Goal: Transaction & Acquisition: Purchase product/service

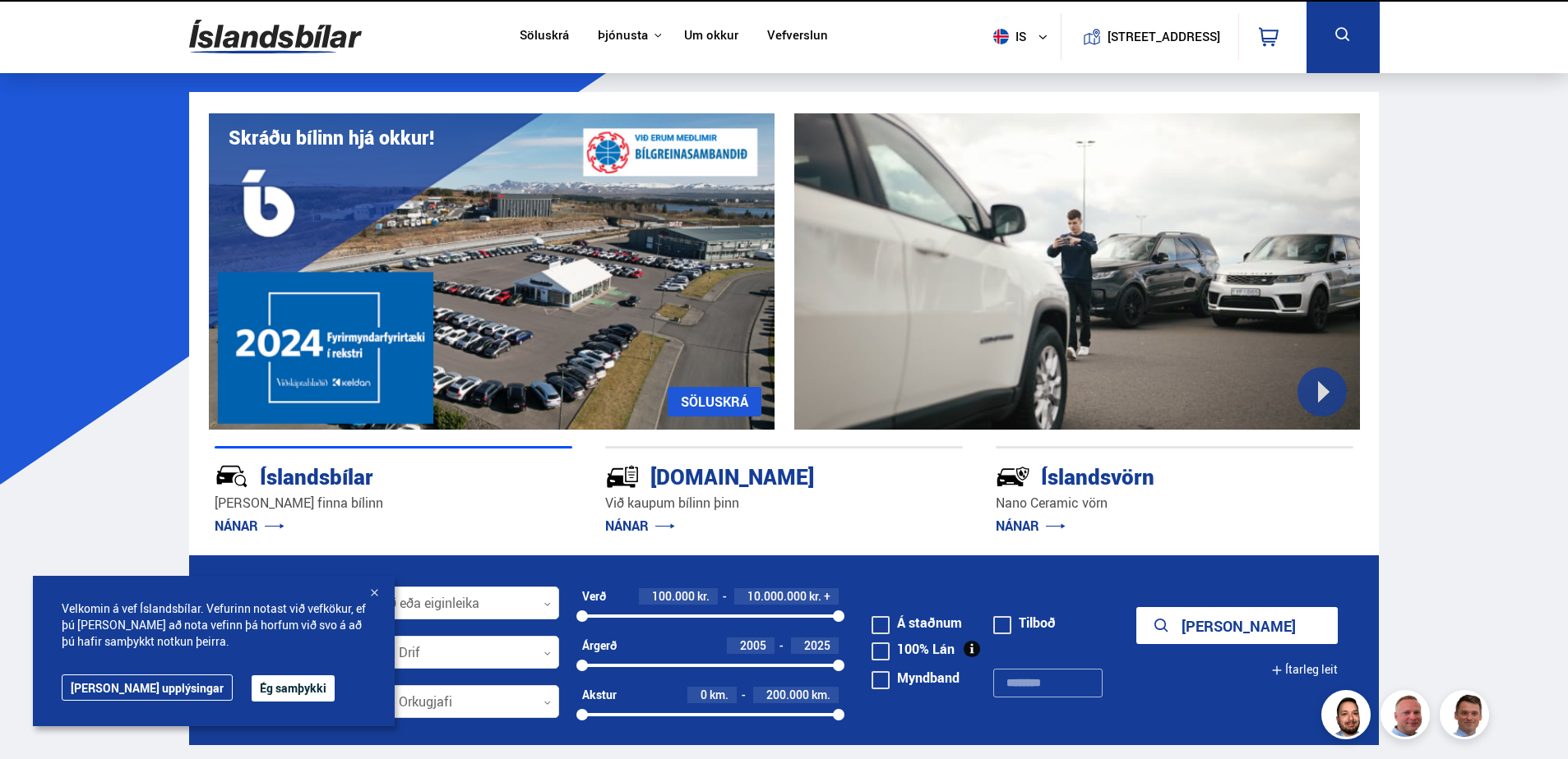
scroll to position [165, 0]
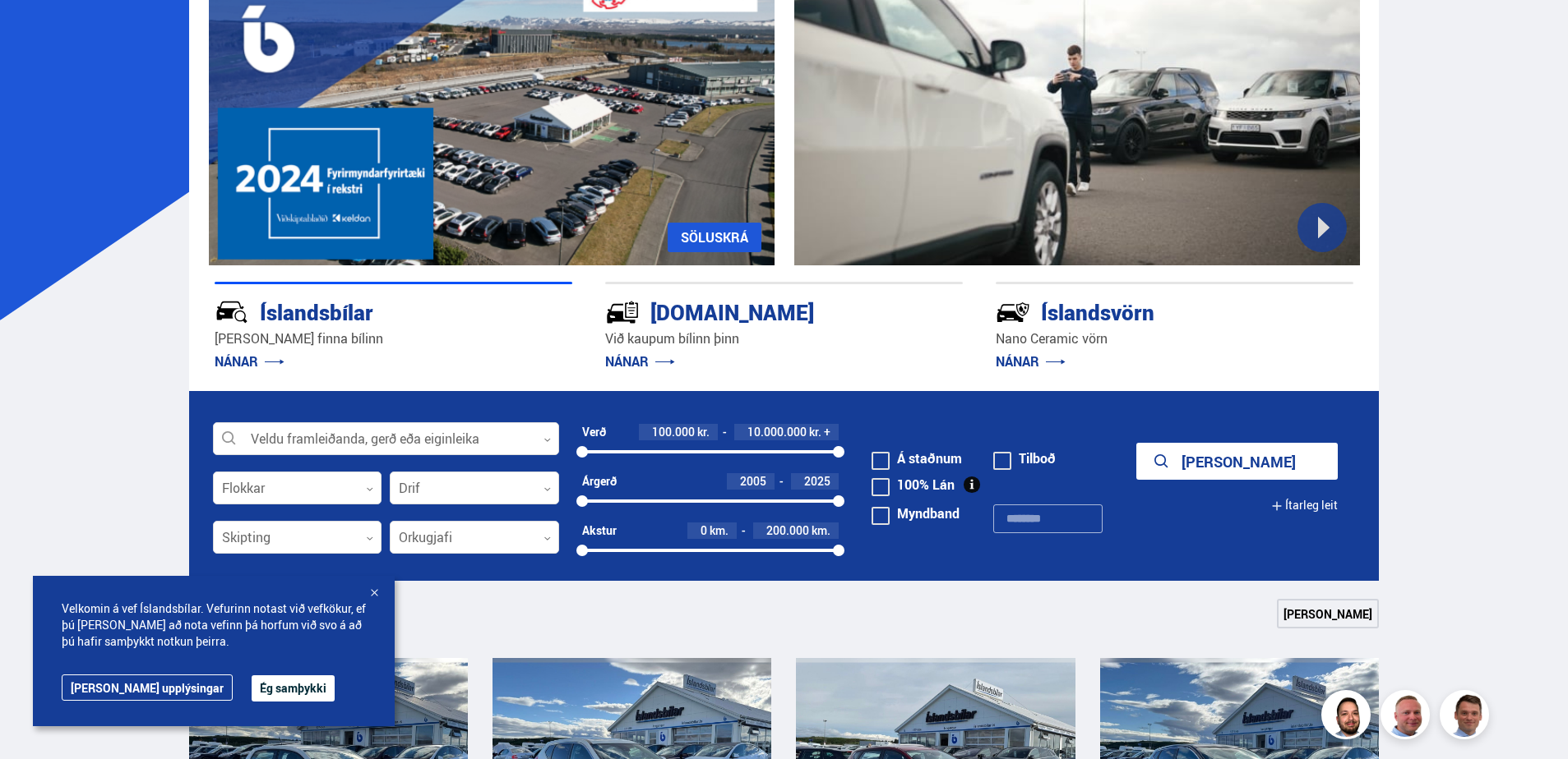
click at [252, 686] on button "Ég samþykki" at bounding box center [293, 689] width 83 height 27
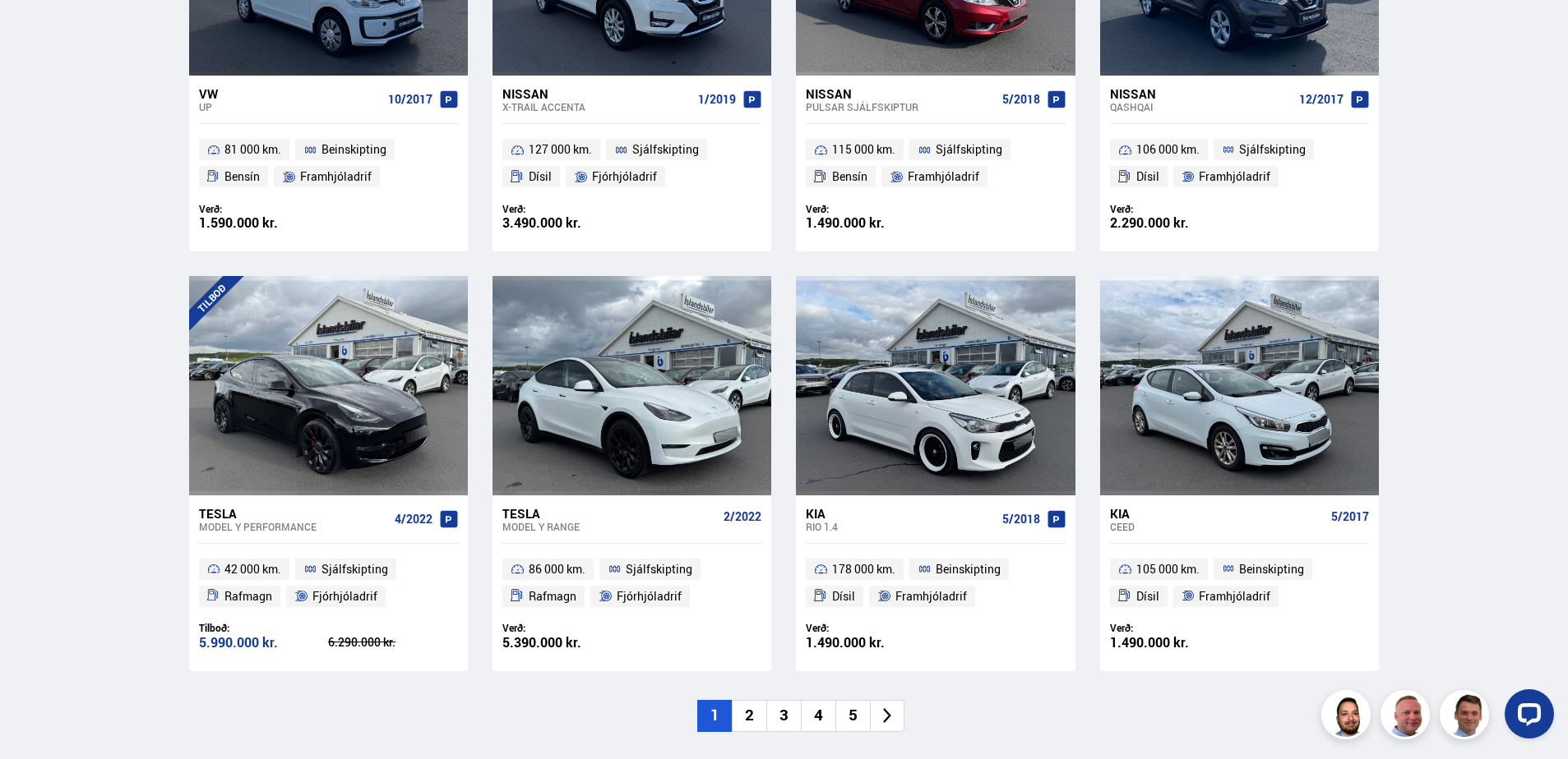
scroll to position [986, 0]
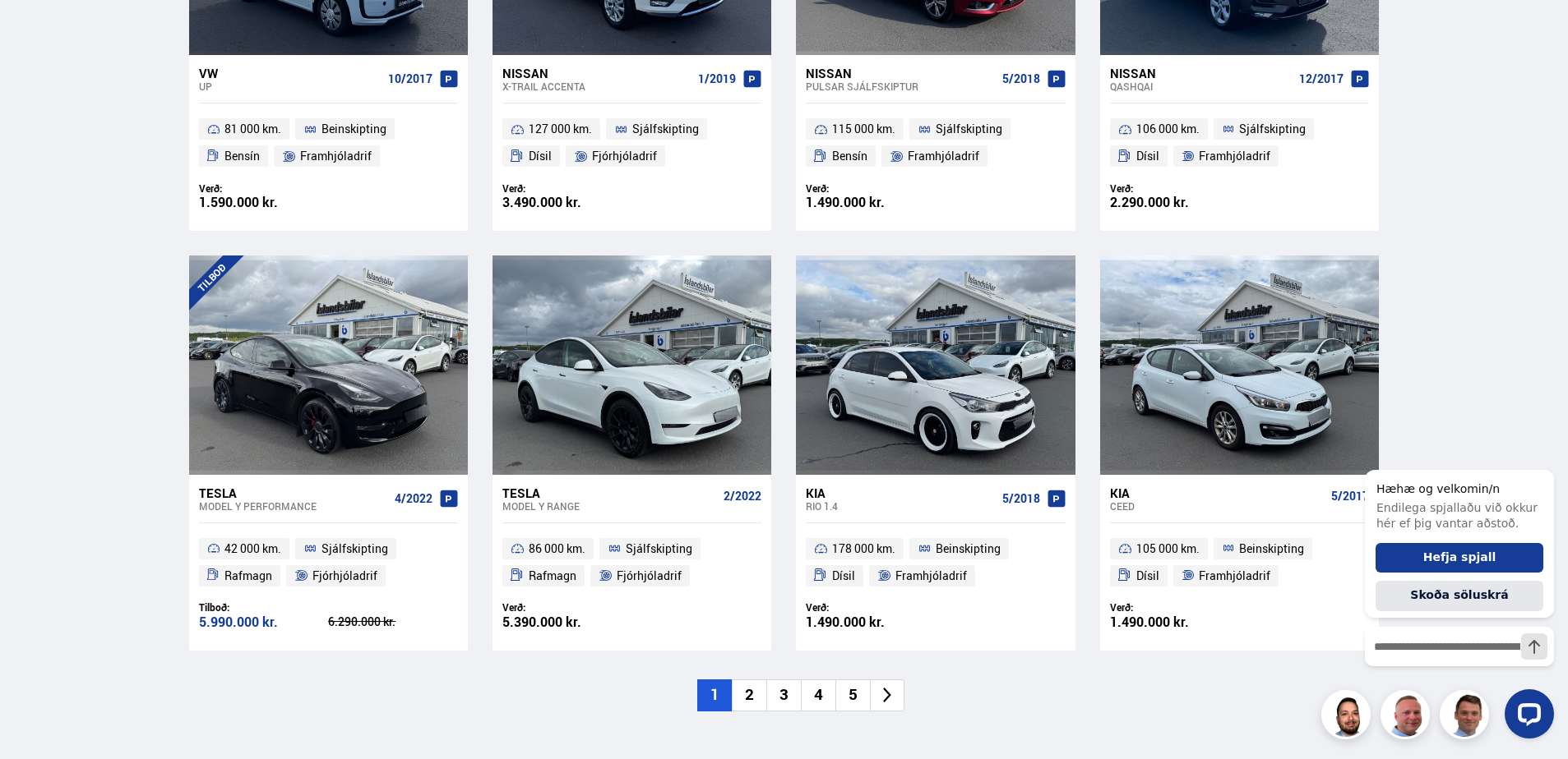
click at [1462, 721] on div at bounding box center [1459, 714] width 189 height 49
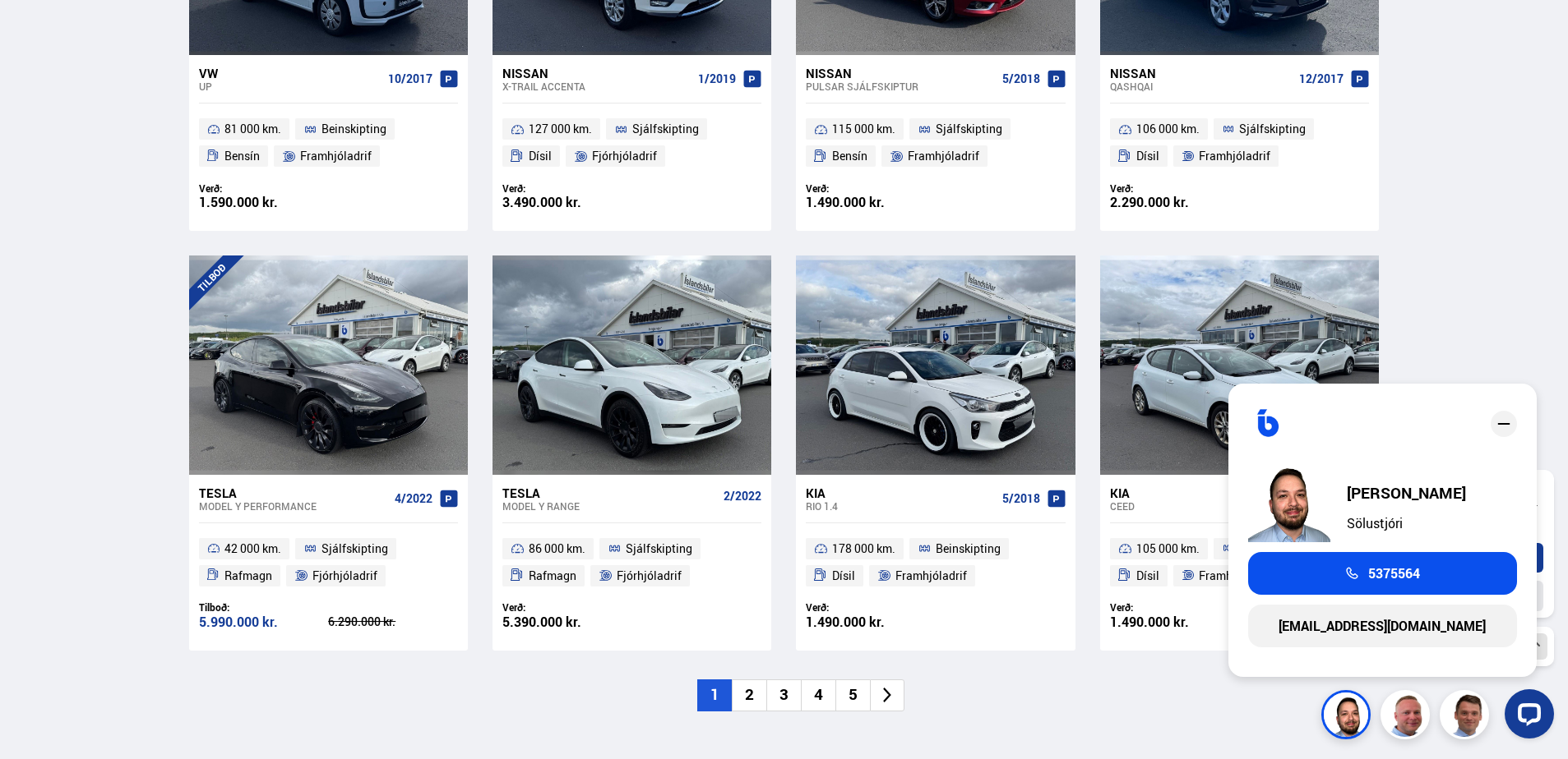
click at [1403, 720] on div at bounding box center [1459, 714] width 189 height 49
click at [1467, 721] on div at bounding box center [1459, 714] width 189 height 49
click at [1482, 724] on div at bounding box center [1459, 714] width 189 height 49
drag, startPoint x: 1470, startPoint y: 724, endPoint x: 1458, endPoint y: 724, distance: 12.0
click at [1460, 724] on div at bounding box center [1459, 714] width 189 height 49
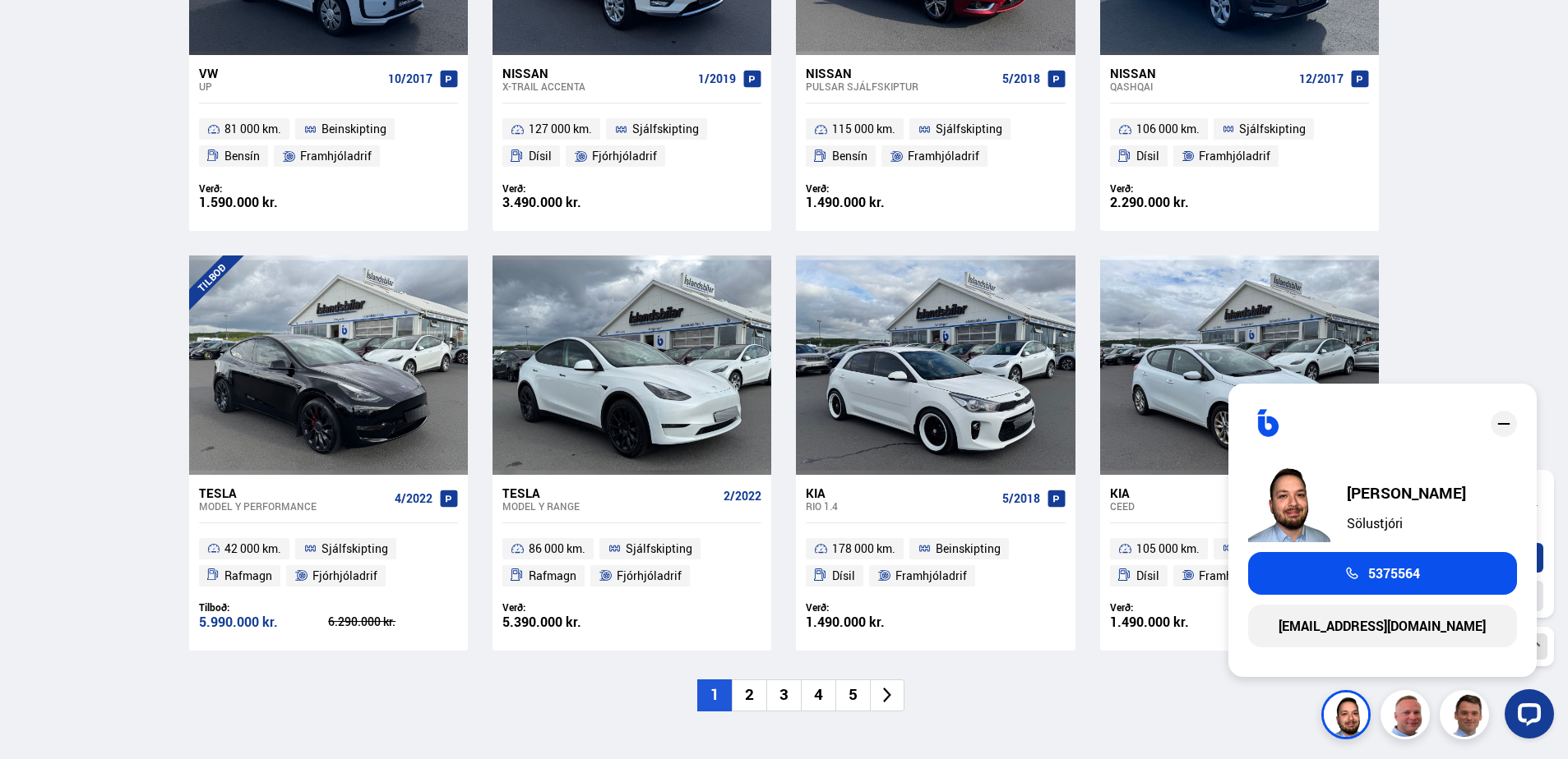
click at [1374, 721] on div at bounding box center [1459, 714] width 189 height 49
click at [1531, 719] on div "Open LiveChat chat widget" at bounding box center [1529, 713] width 28 height 28
click at [1506, 425] on icon "close" at bounding box center [1503, 424] width 12 height 2
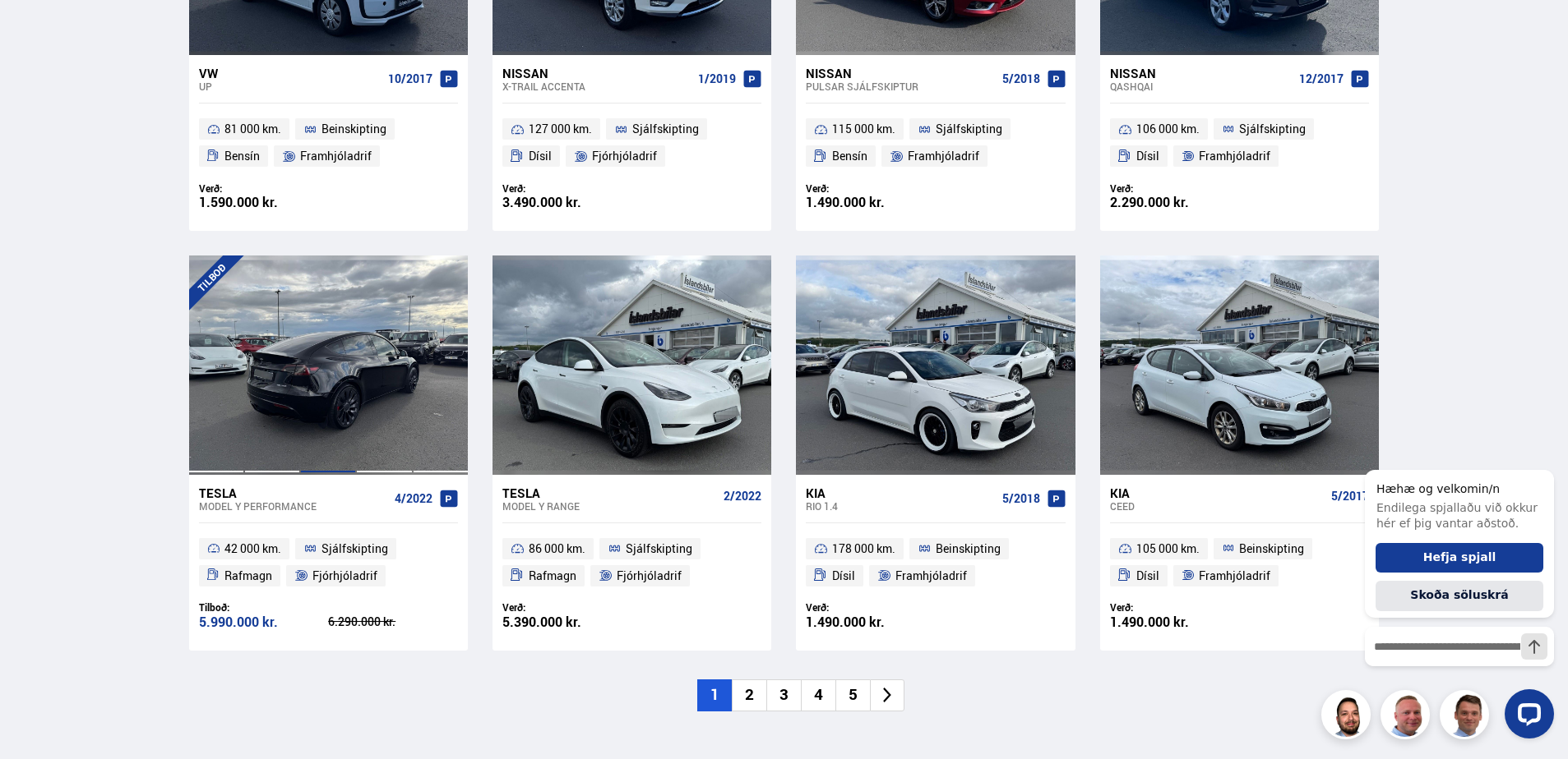
click at [354, 358] on div at bounding box center [328, 364] width 56 height 219
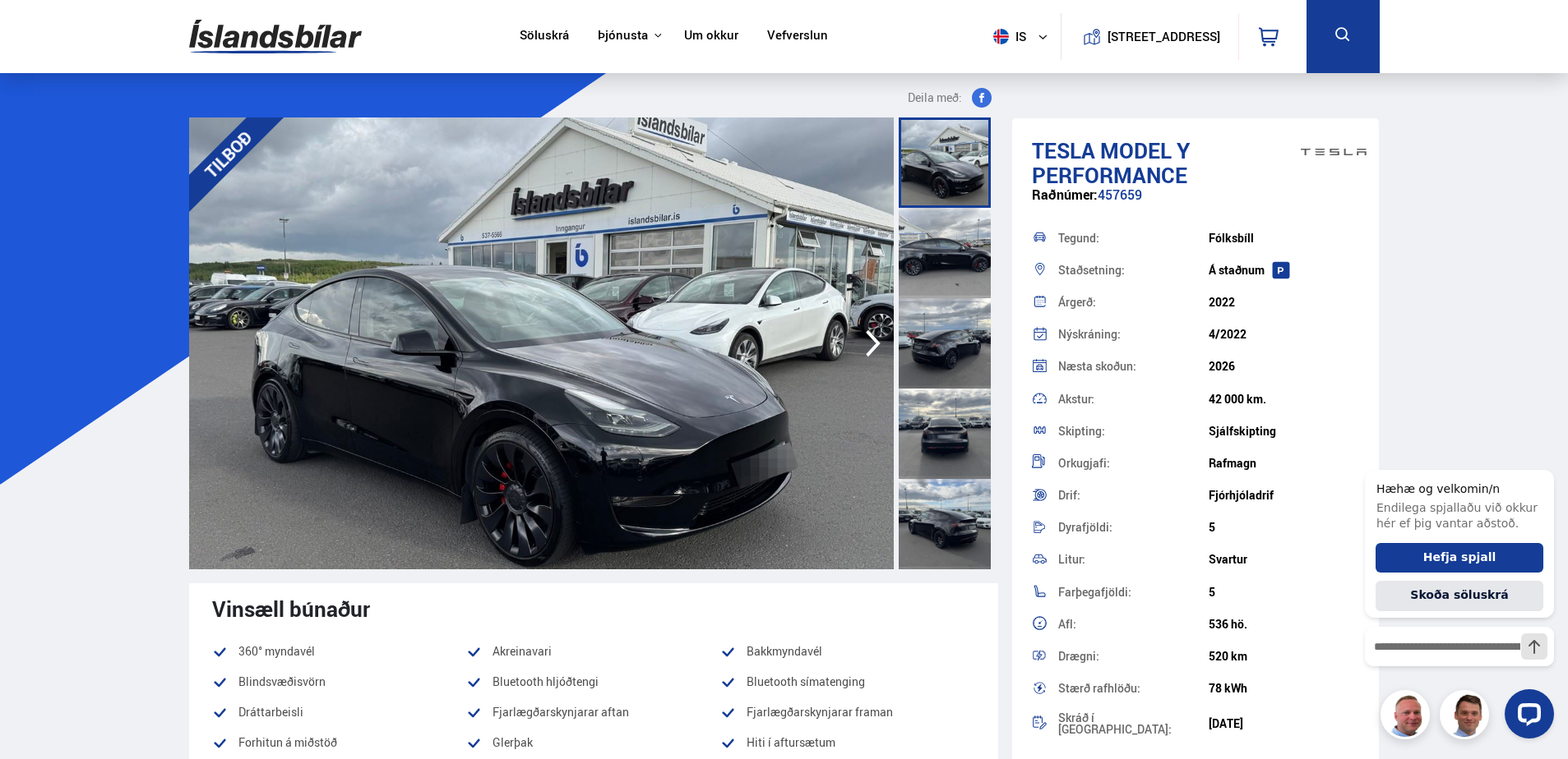
click at [949, 254] on div at bounding box center [944, 253] width 93 height 91
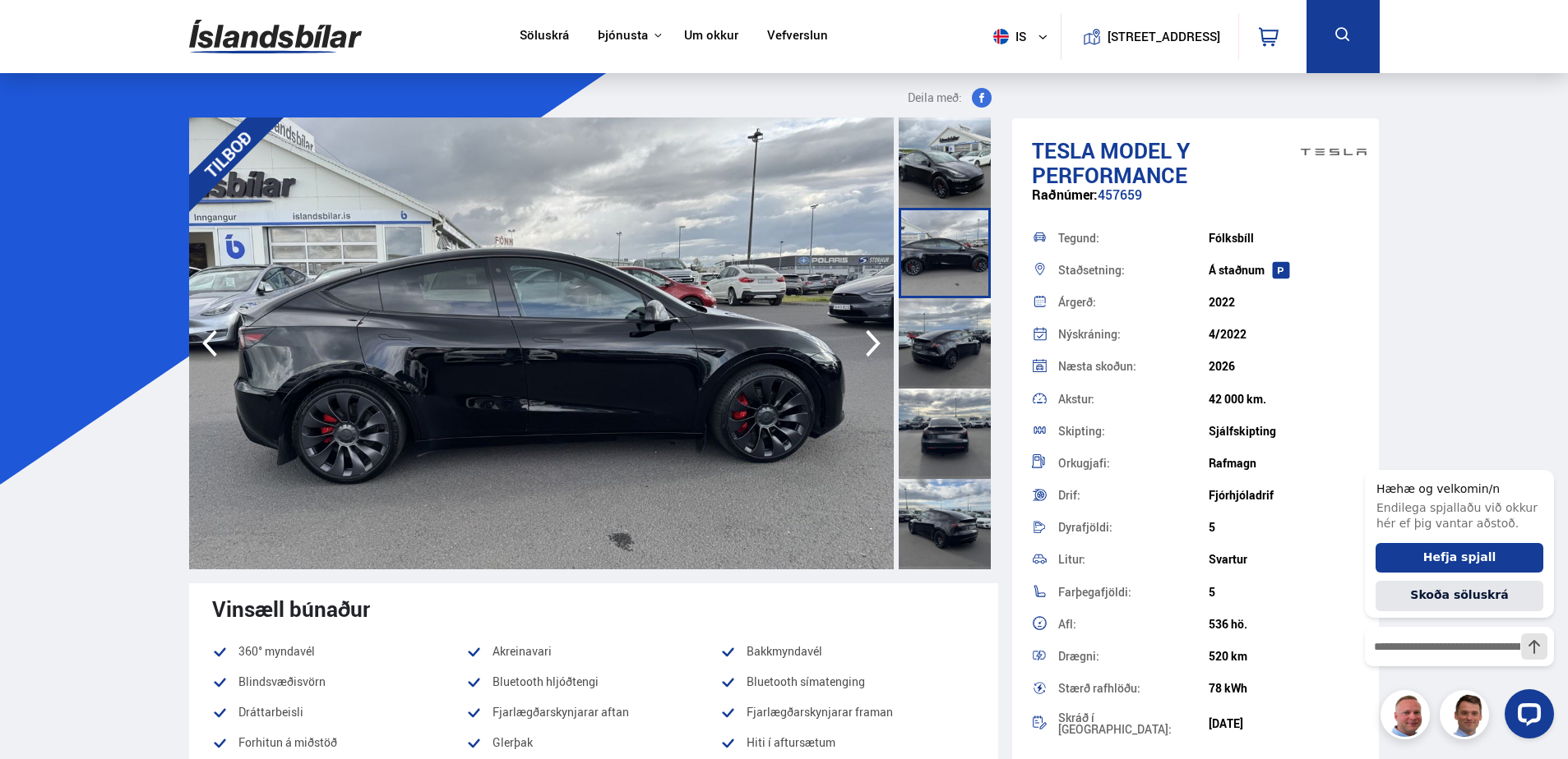
click at [948, 357] on div at bounding box center [944, 343] width 93 height 91
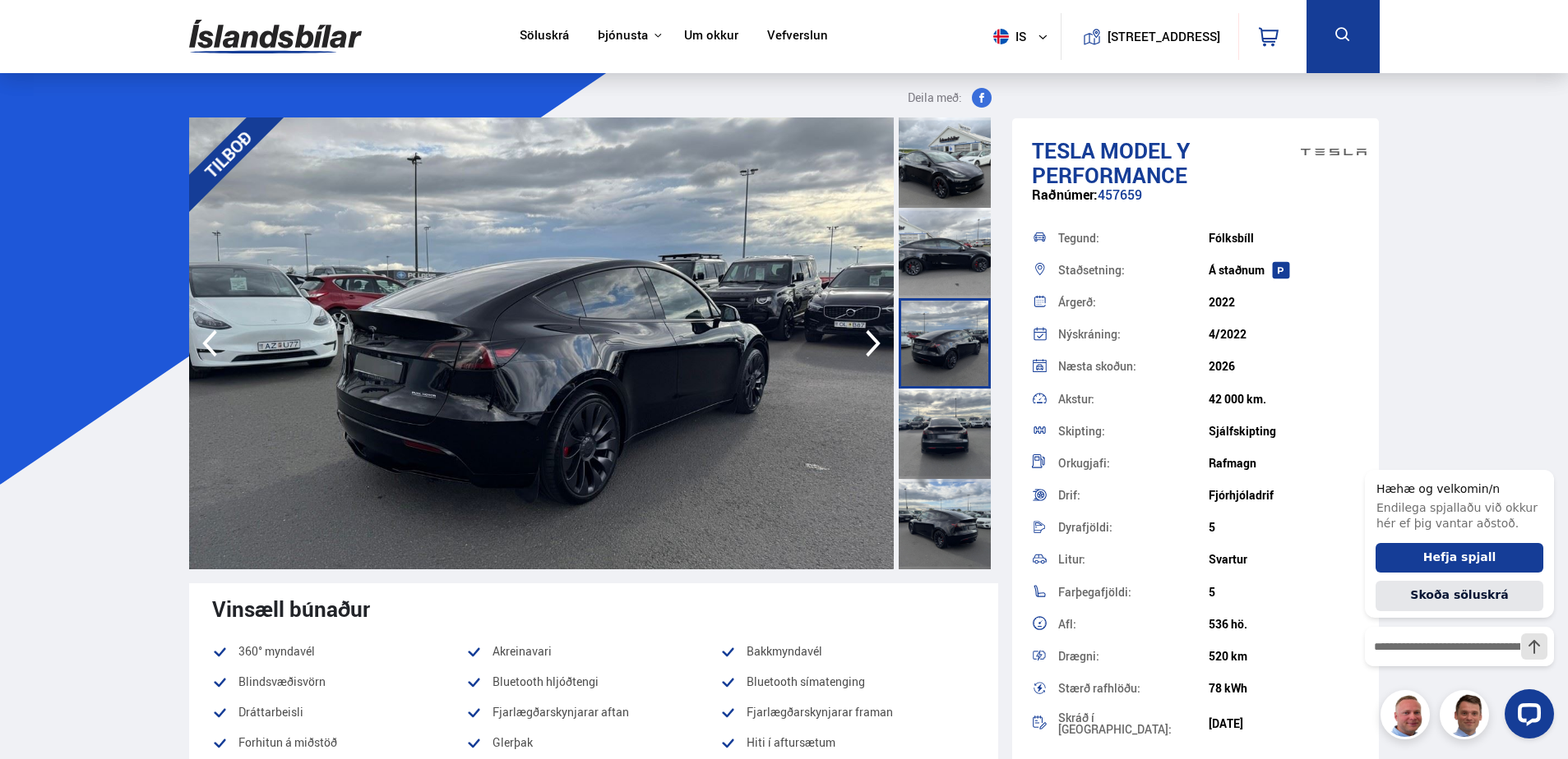
click at [942, 429] on div at bounding box center [944, 434] width 93 height 91
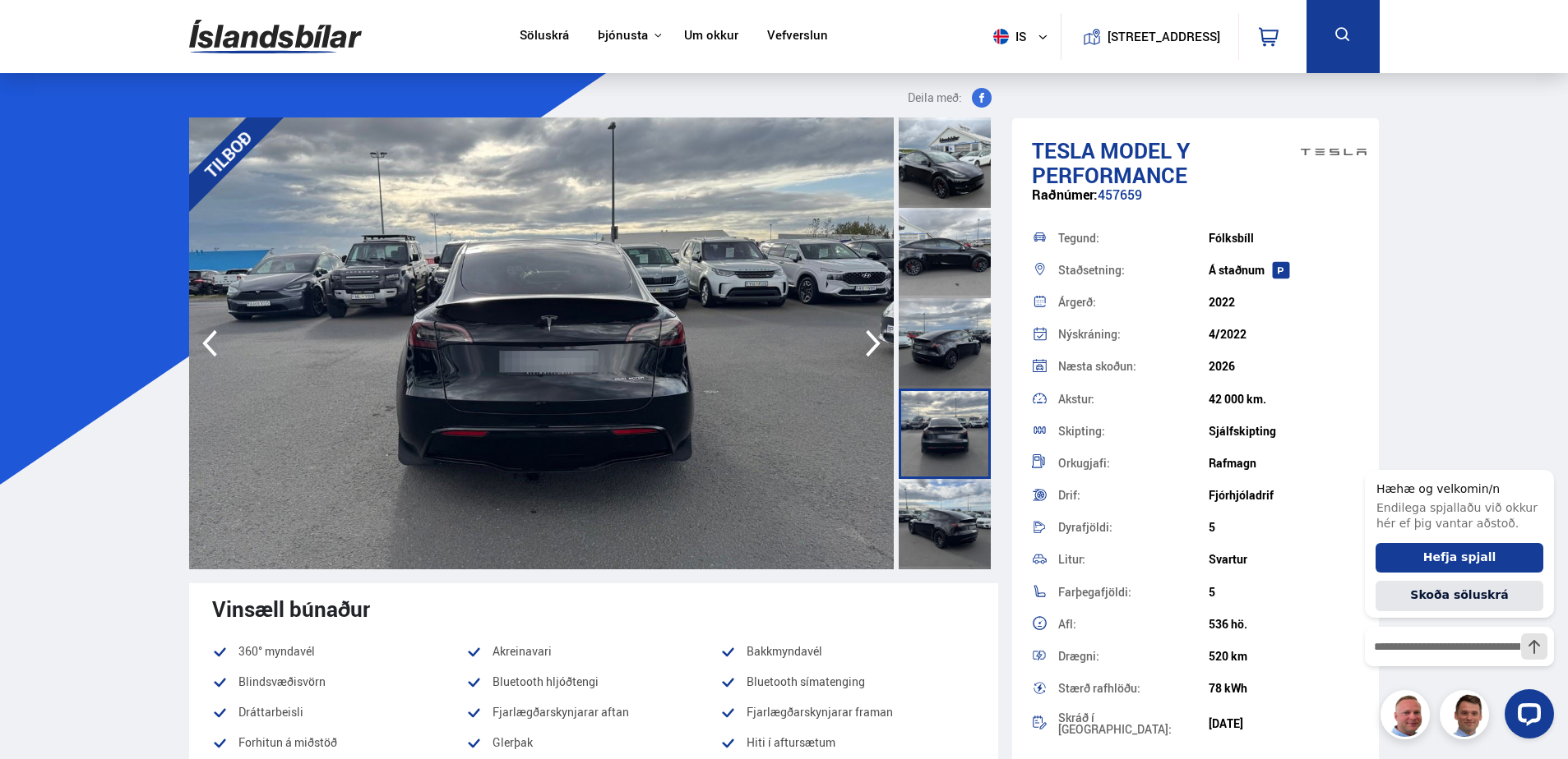
click at [942, 517] on div at bounding box center [944, 524] width 93 height 91
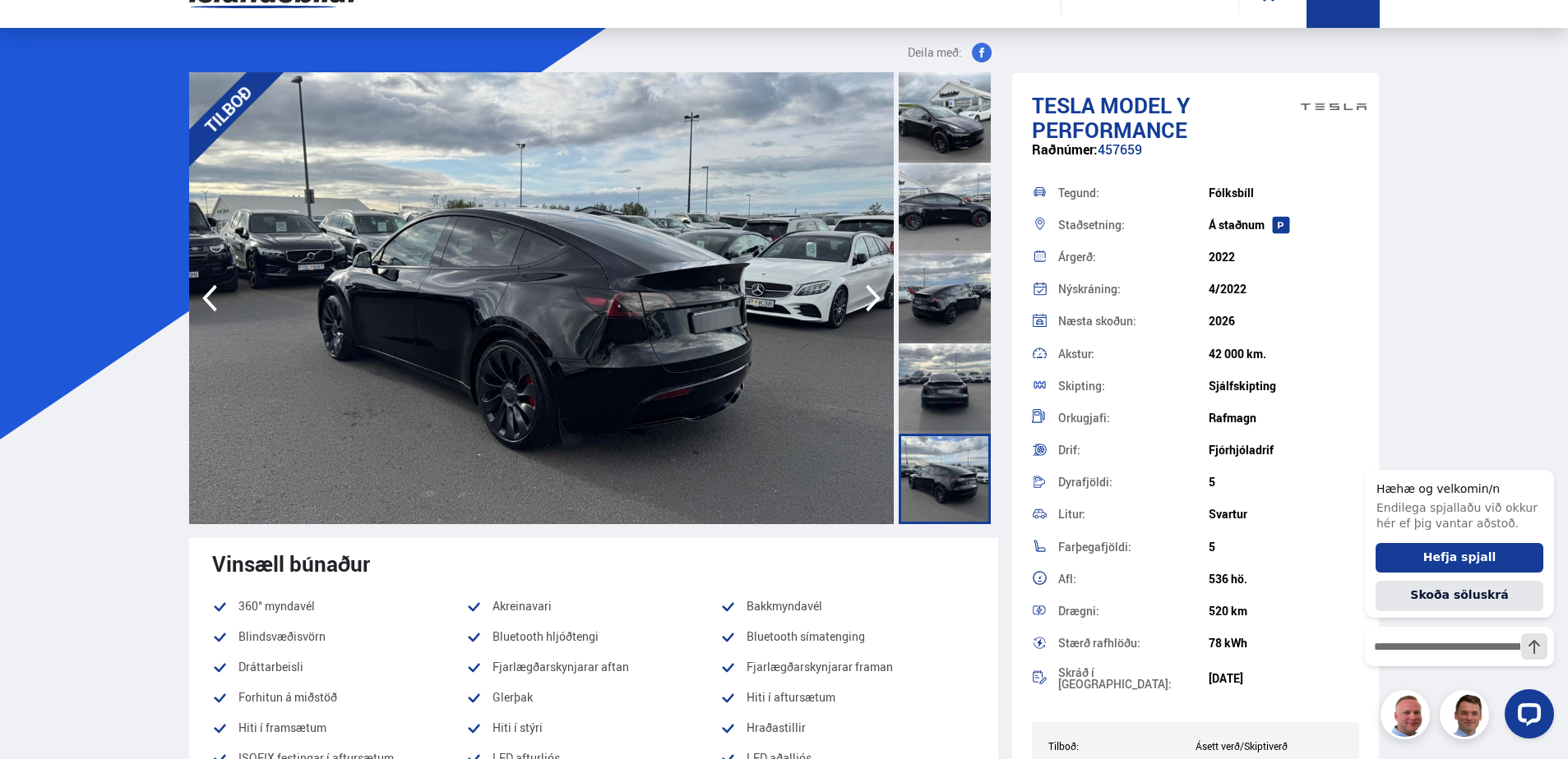
scroll to position [82, 0]
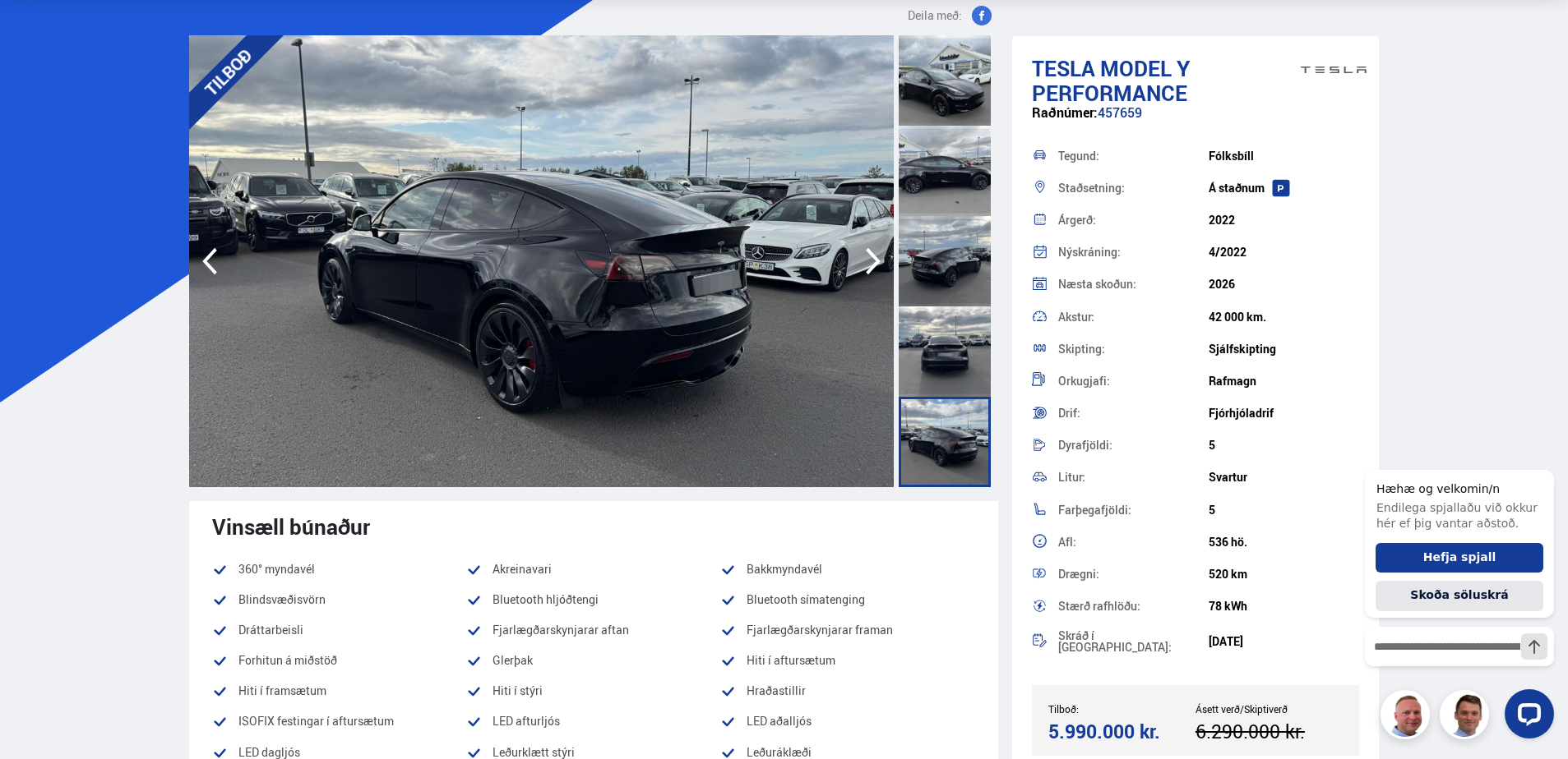
click at [869, 261] on icon "button" at bounding box center [873, 261] width 33 height 39
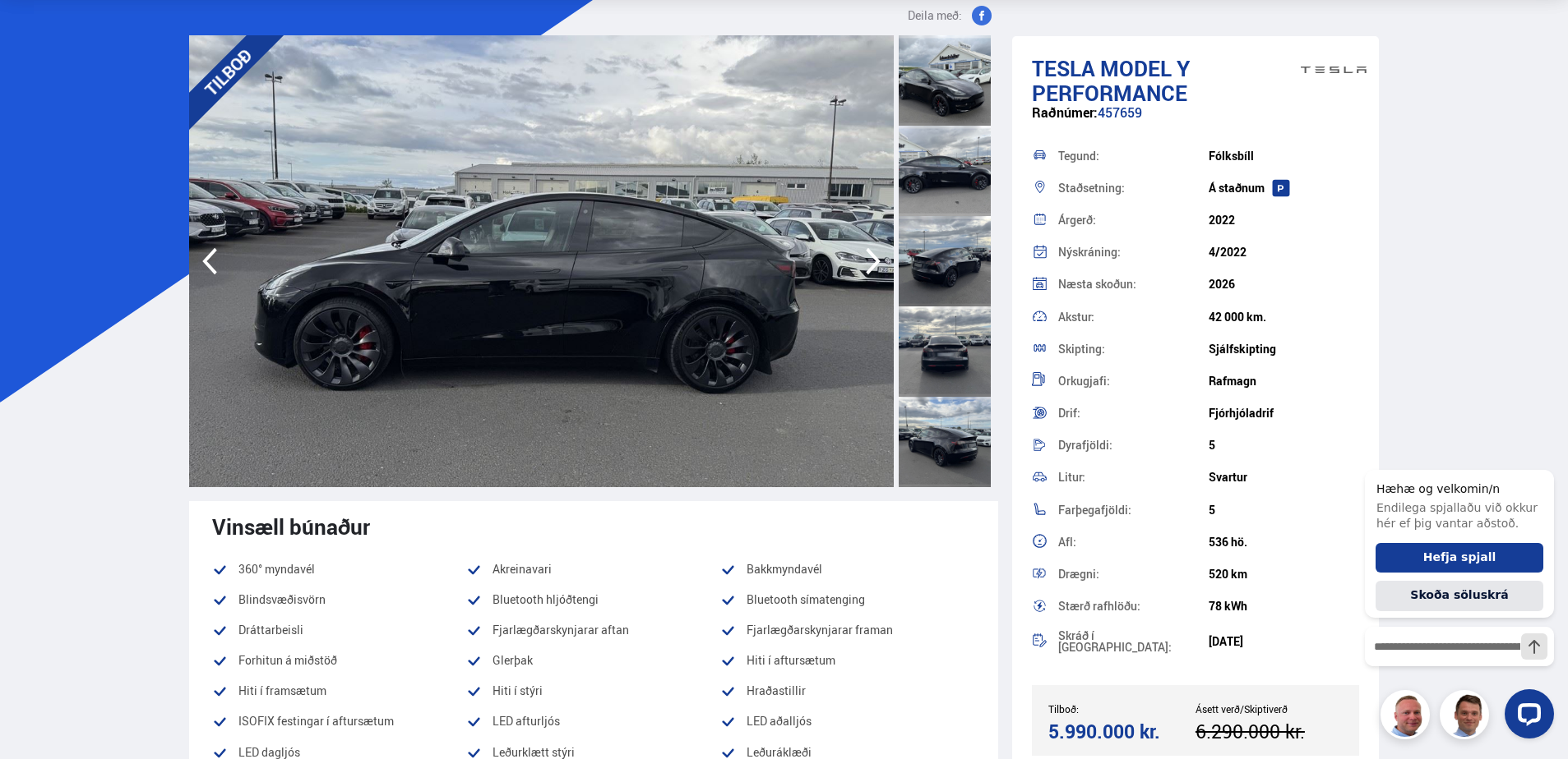
click at [869, 261] on icon "button" at bounding box center [873, 261] width 33 height 39
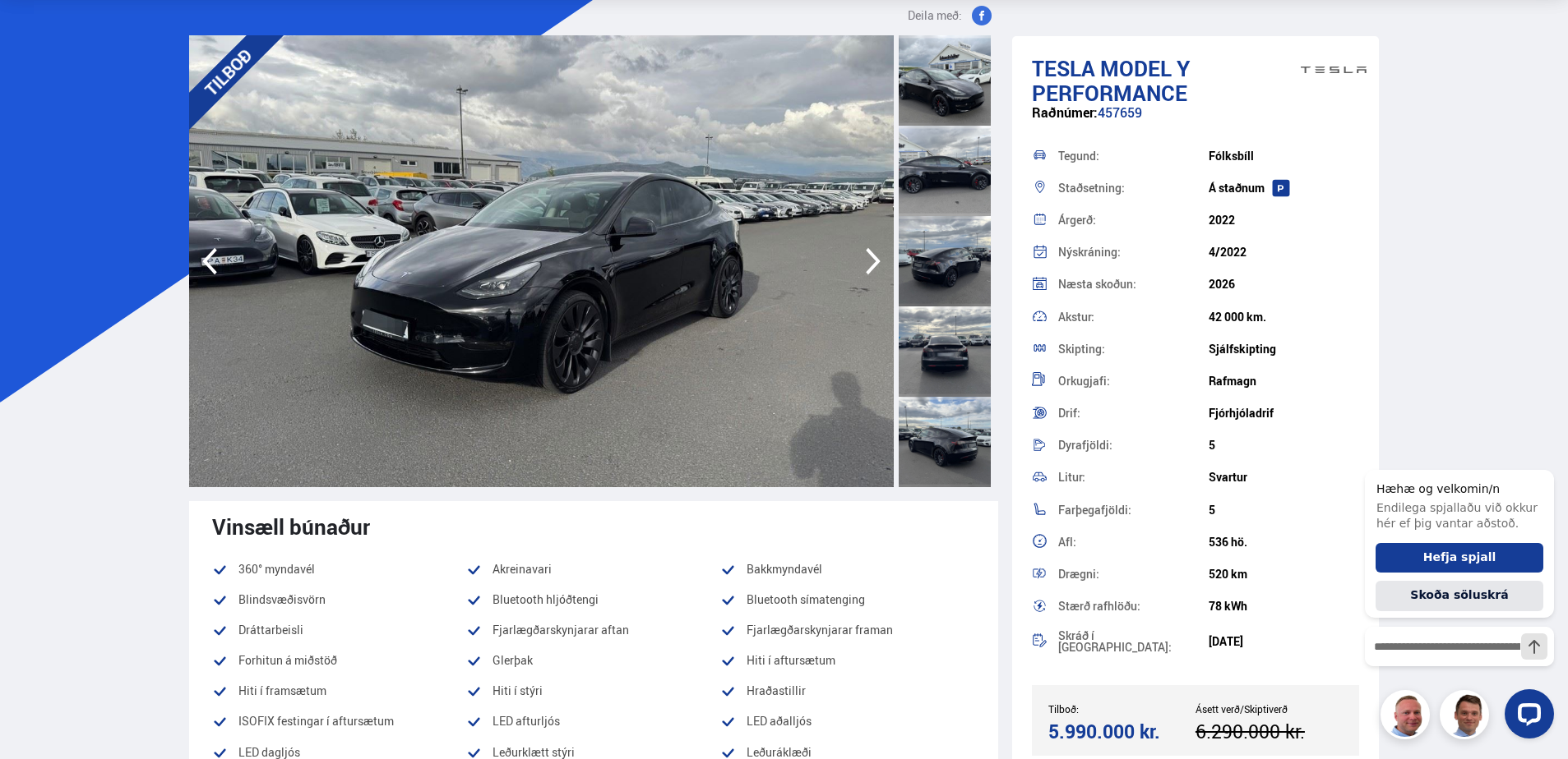
click at [869, 261] on icon "button" at bounding box center [873, 261] width 33 height 39
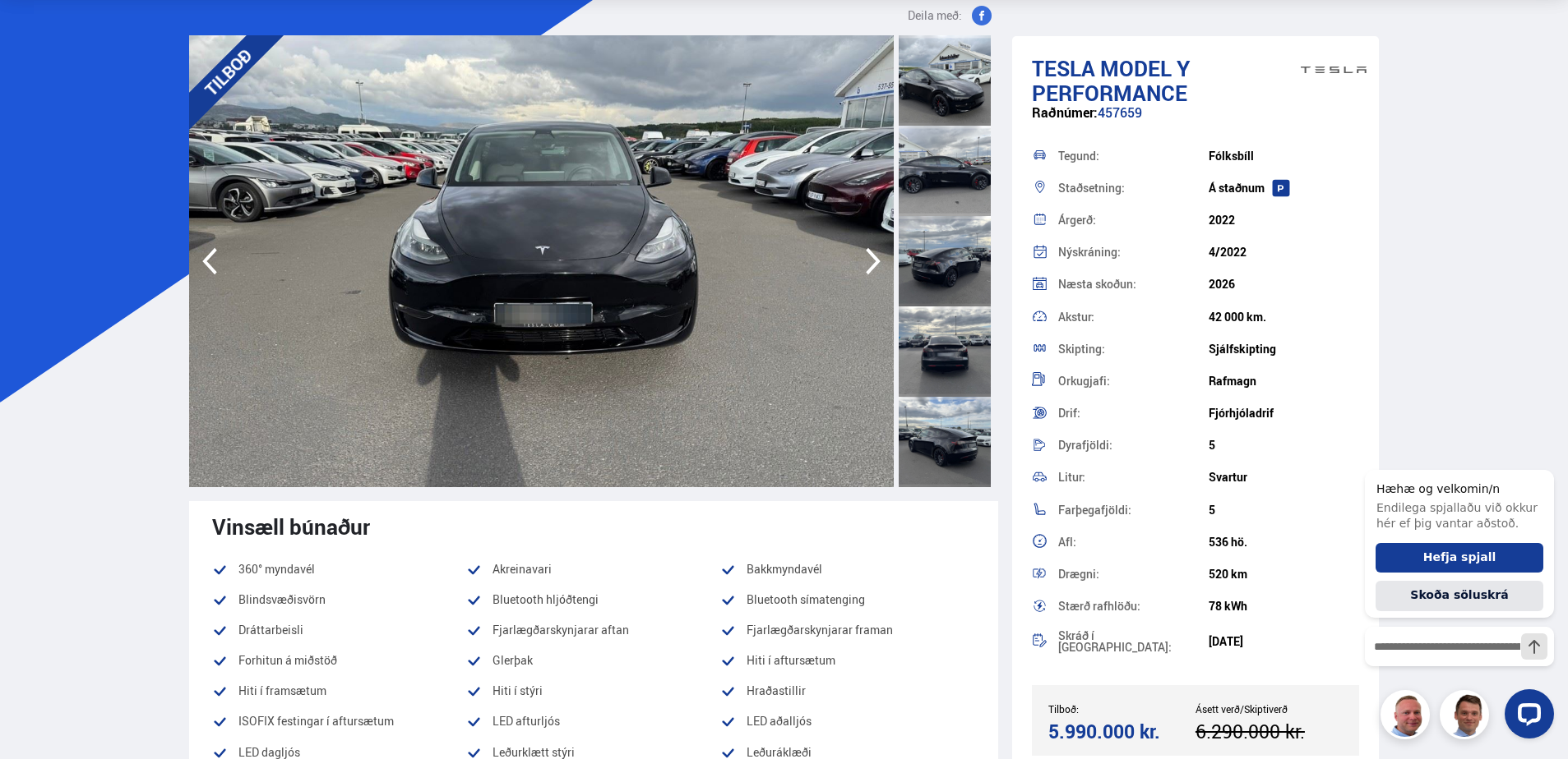
click at [869, 261] on icon "button" at bounding box center [873, 261] width 33 height 39
